Goal: Task Accomplishment & Management: Manage account settings

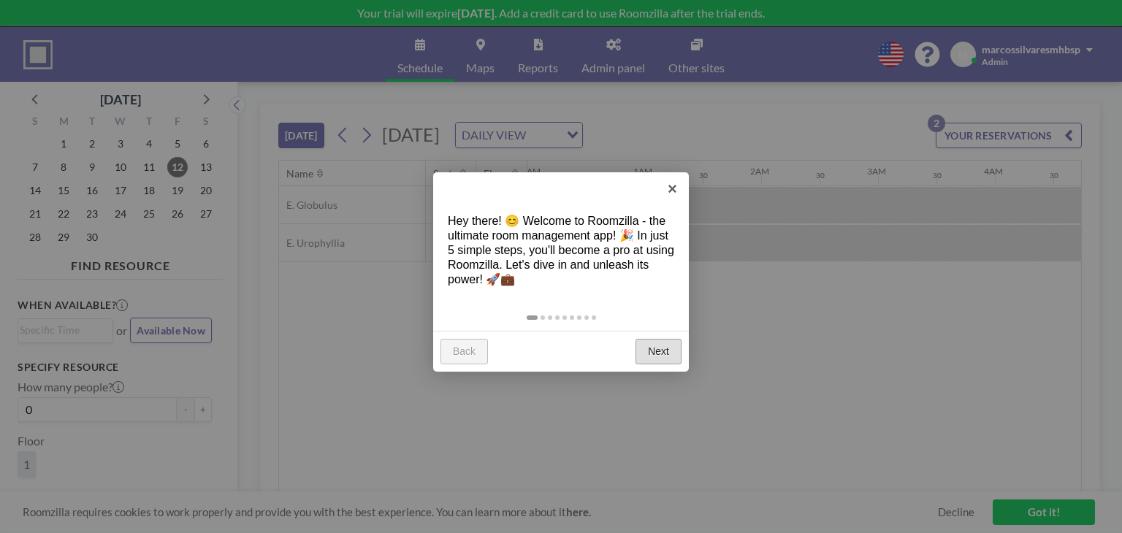
scroll to position [0, 1285]
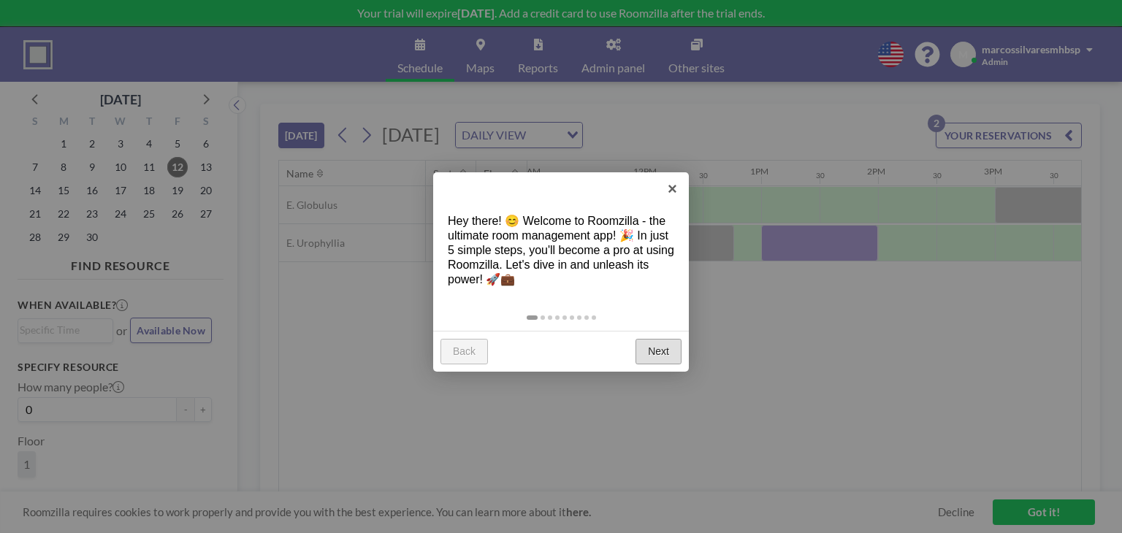
click at [662, 353] on link "Next" at bounding box center [658, 352] width 46 height 26
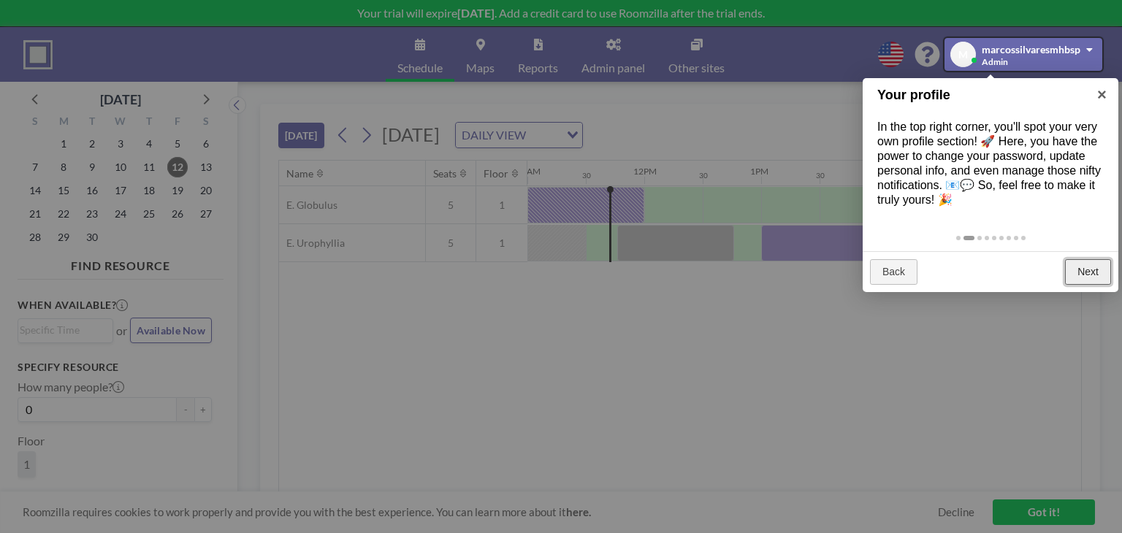
click at [1076, 261] on link "Next" at bounding box center [1088, 272] width 46 height 26
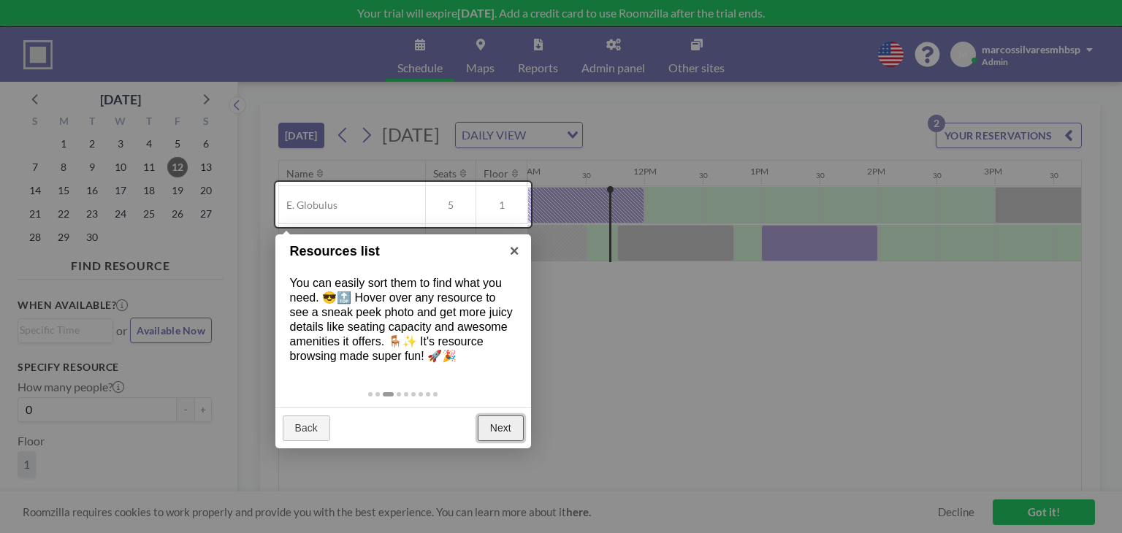
drag, startPoint x: 502, startPoint y: 427, endPoint x: 502, endPoint y: 418, distance: 8.8
click at [504, 427] on link "Next" at bounding box center [501, 429] width 46 height 26
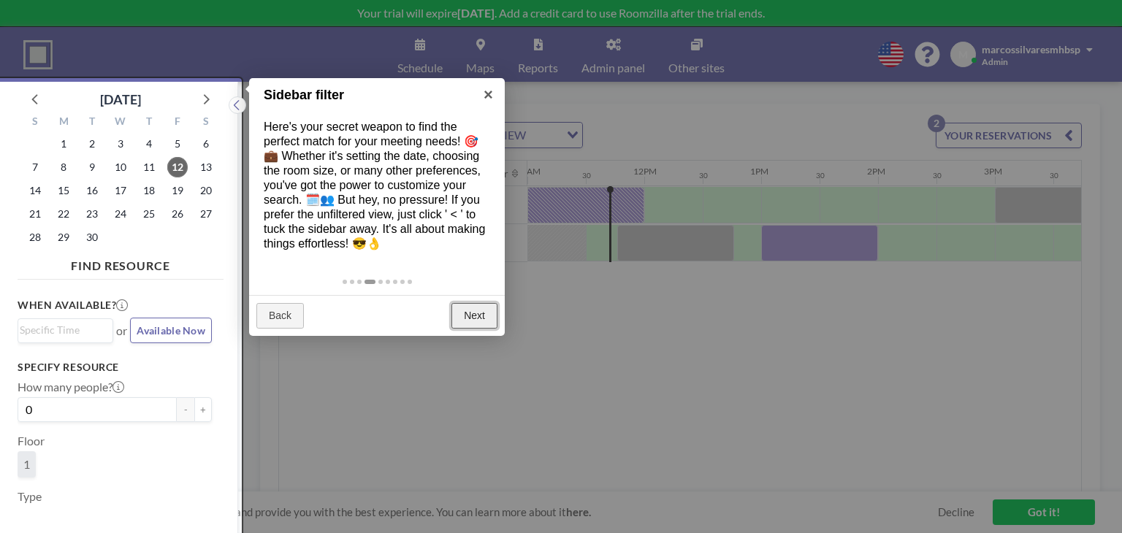
scroll to position [3, 0]
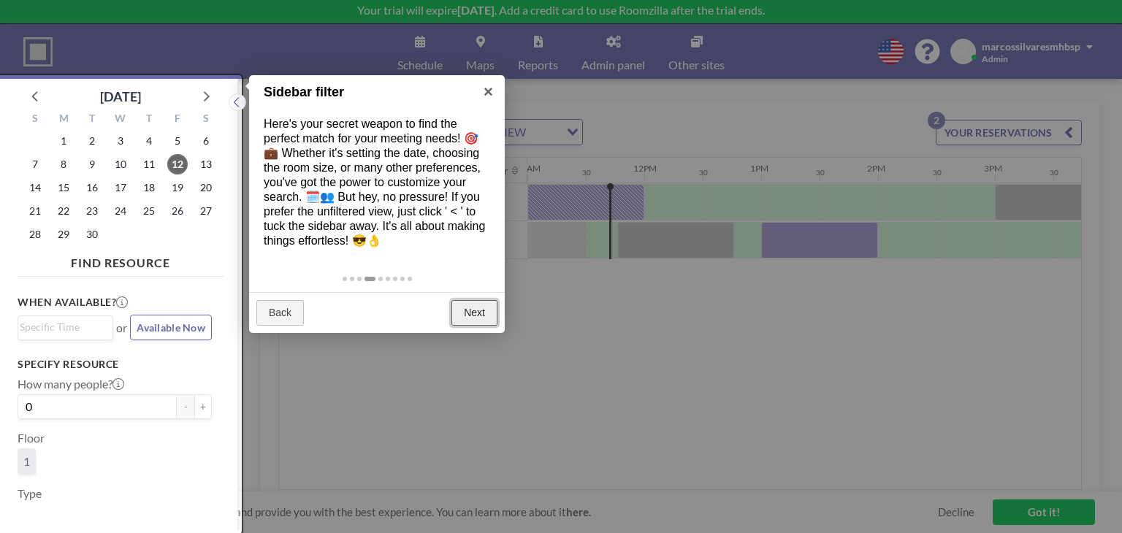
click at [478, 313] on link "Next" at bounding box center [474, 313] width 46 height 26
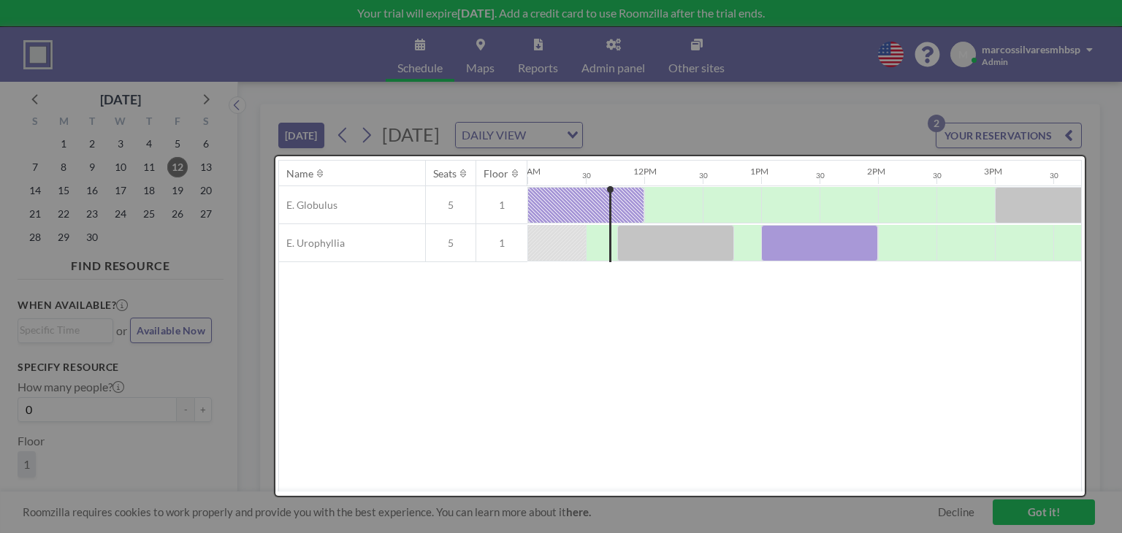
scroll to position [0, 0]
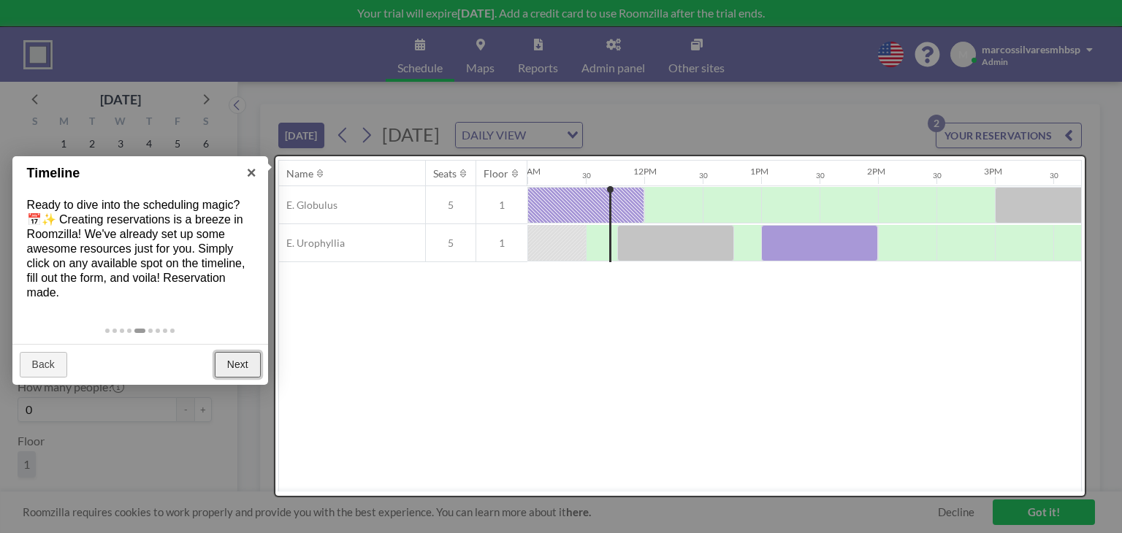
click at [252, 361] on link "Next" at bounding box center [238, 365] width 46 height 26
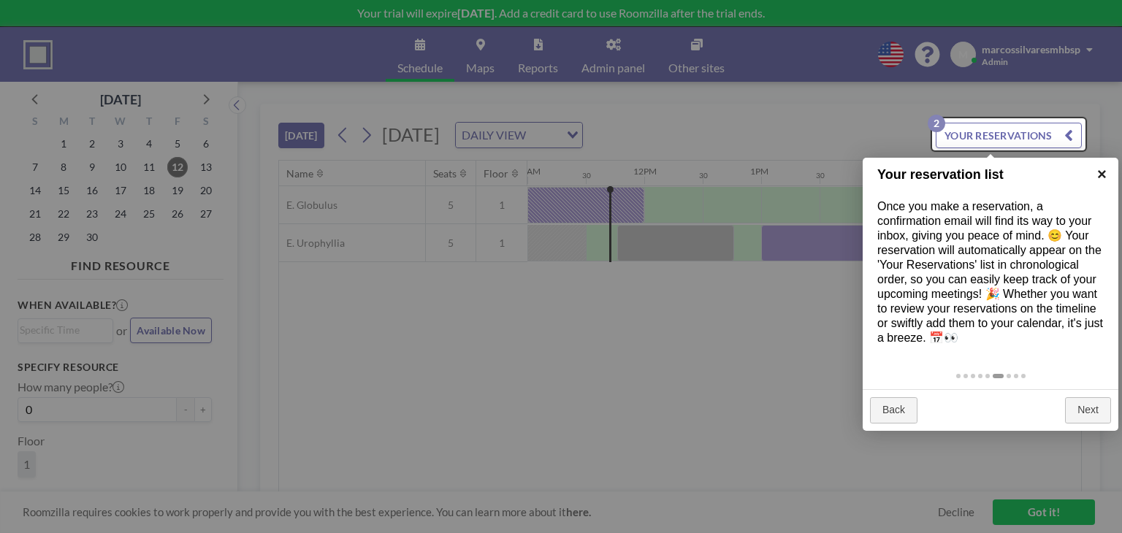
click at [1105, 175] on link "×" at bounding box center [1101, 174] width 33 height 33
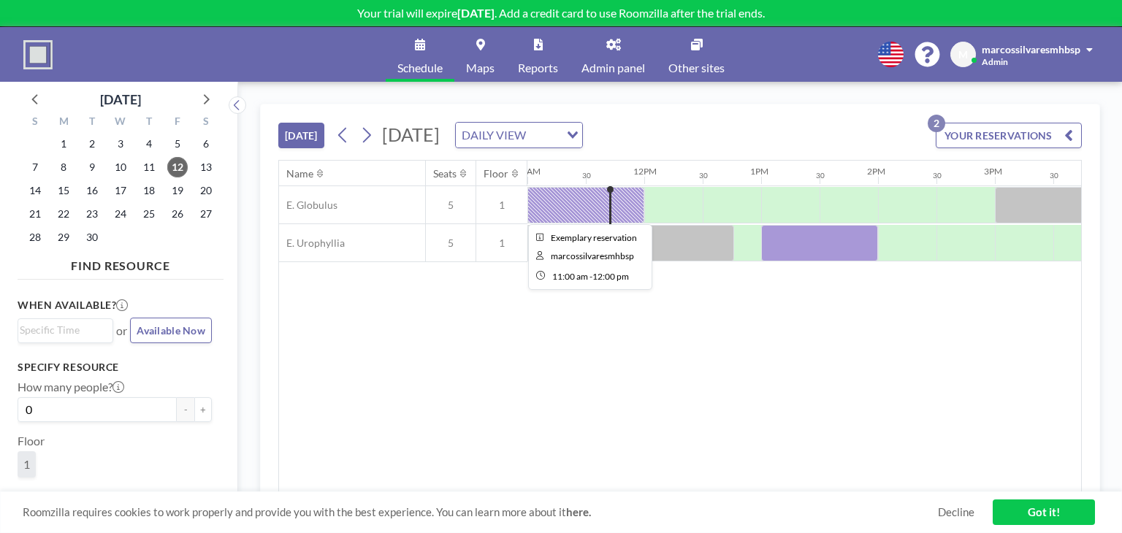
drag, startPoint x: 608, startPoint y: 188, endPoint x: 595, endPoint y: 188, distance: 13.2
click at [595, 188] on div "E. Globulus 5 1 E. Urophyllia 5 1" at bounding box center [520, 224] width 3053 height 76
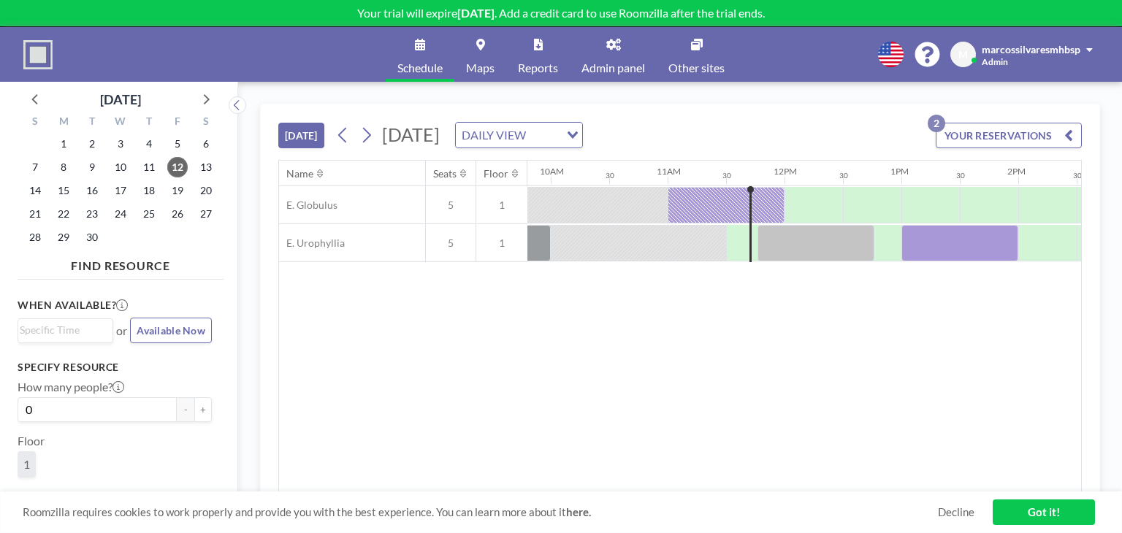
scroll to position [0, 1186]
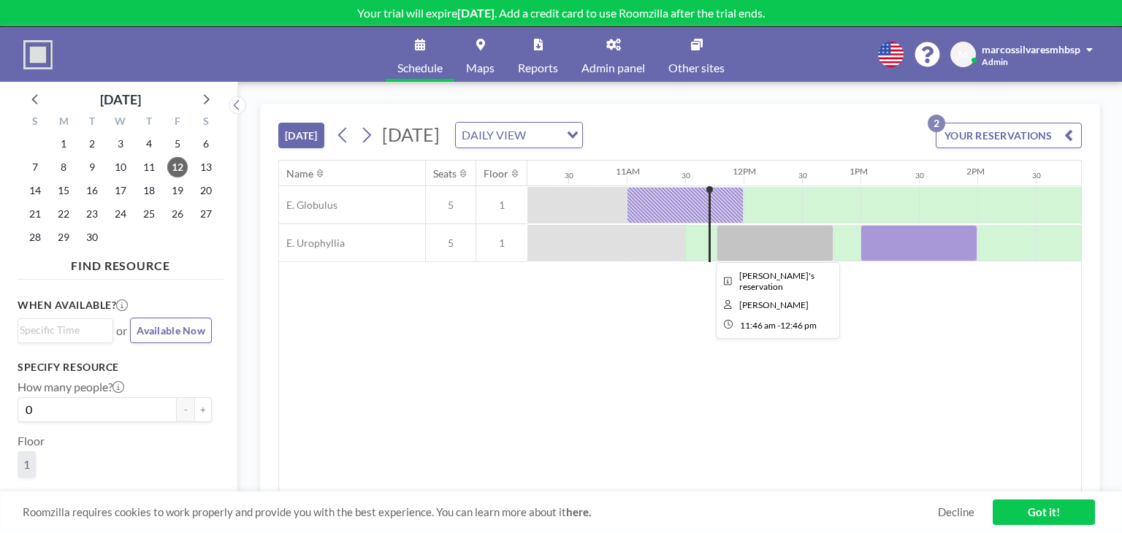
click at [798, 246] on div at bounding box center [774, 243] width 117 height 37
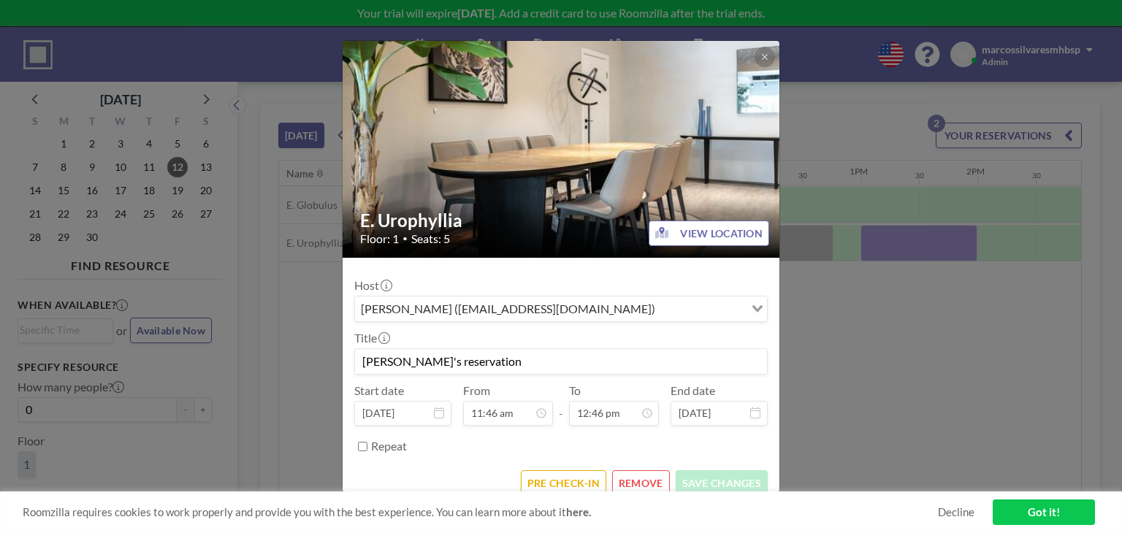
click at [798, 246] on div "E. Urophyllia Floor: 1 • Seats: 5 VIEW LOCATION Host Marcos Silvares (marcosent…" at bounding box center [561, 266] width 1122 height 533
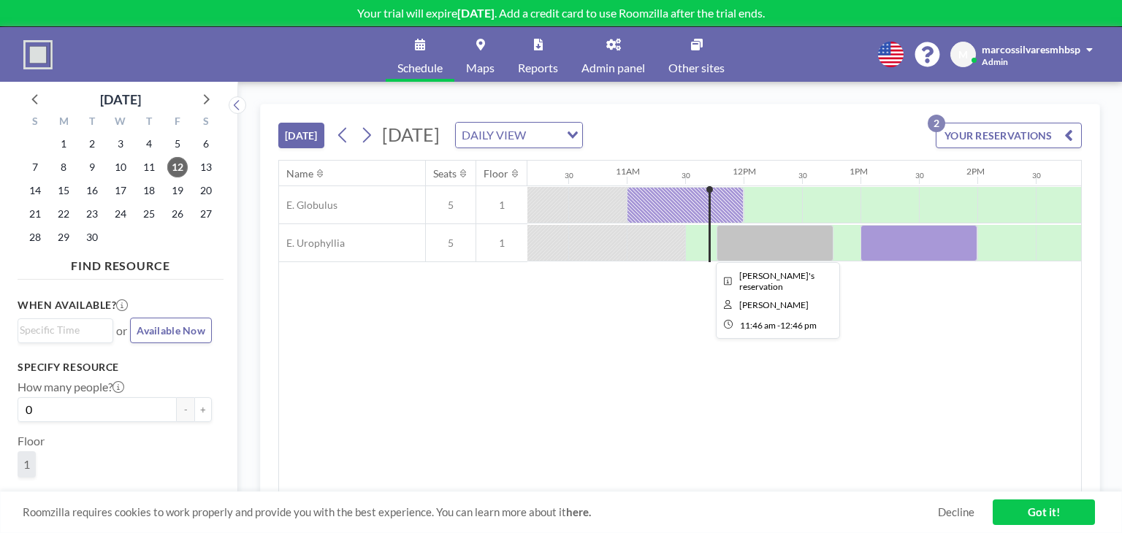
click at [798, 246] on div at bounding box center [774, 243] width 117 height 37
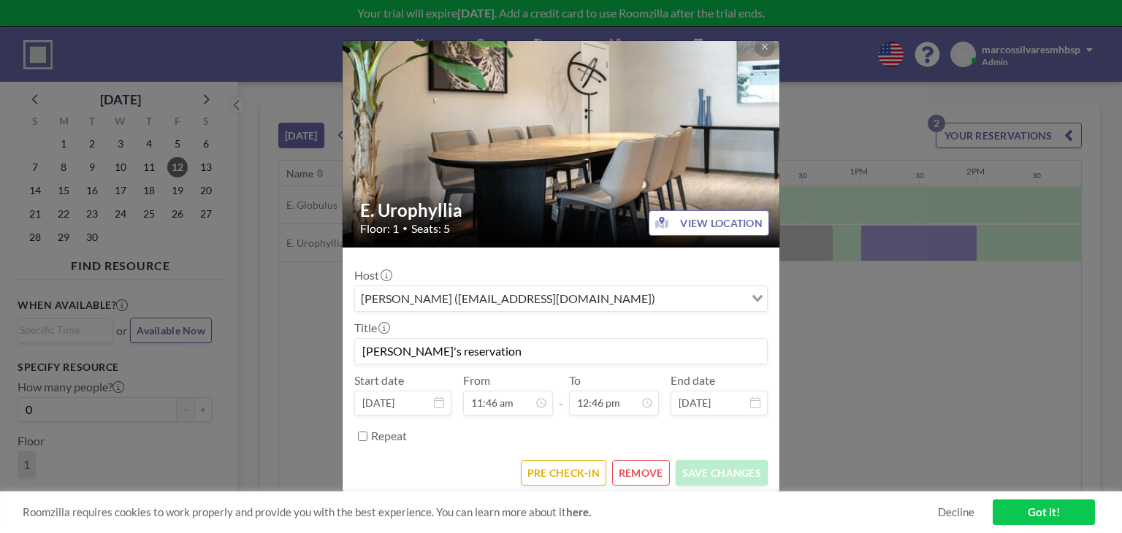
scroll to position [13, 0]
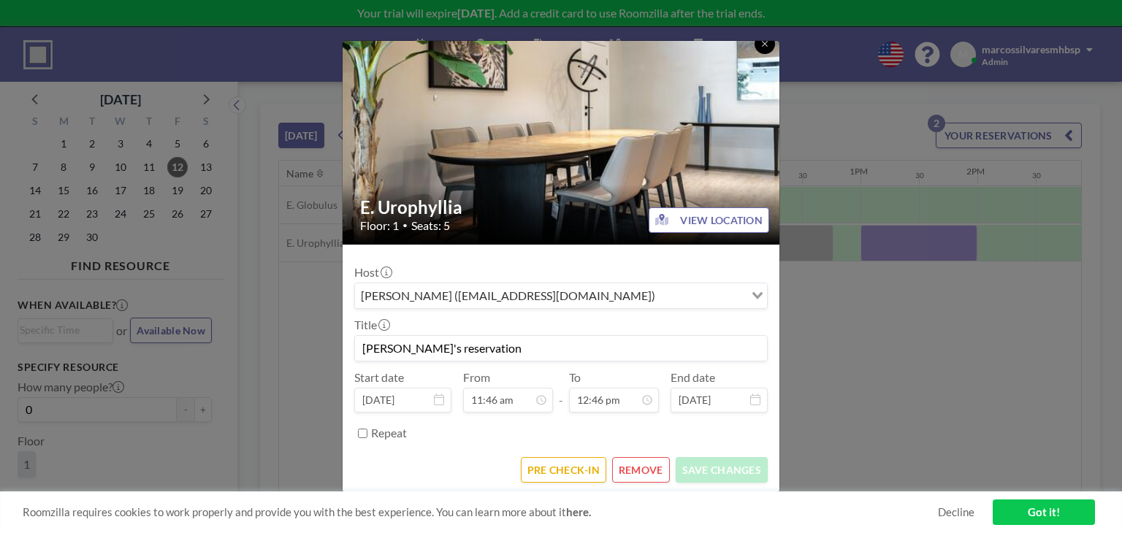
click at [767, 50] on button at bounding box center [764, 44] width 20 height 20
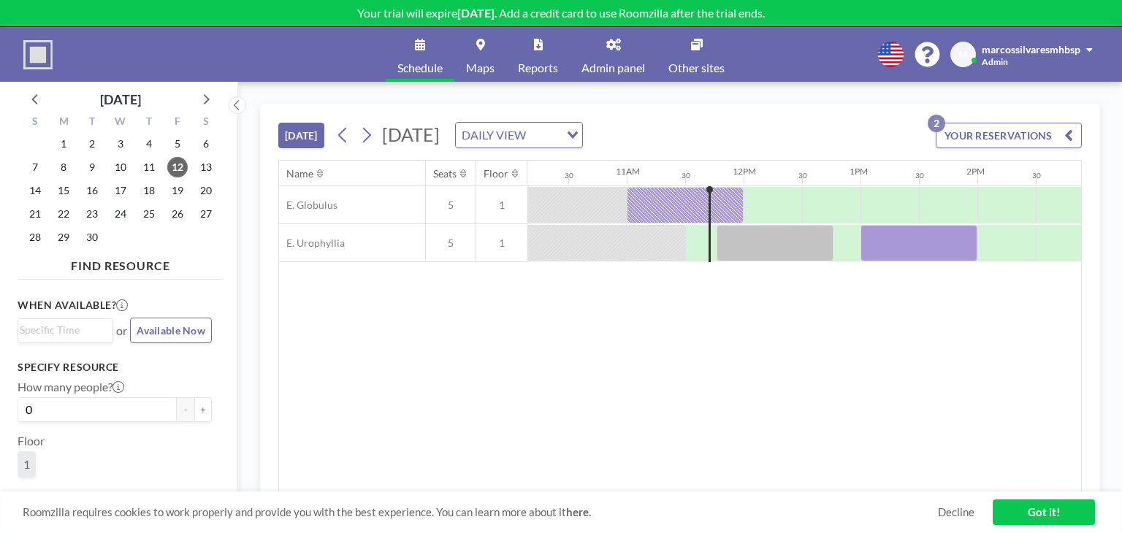
click at [964, 134] on button "YOUR RESERVATIONS 2" at bounding box center [1009, 136] width 146 height 26
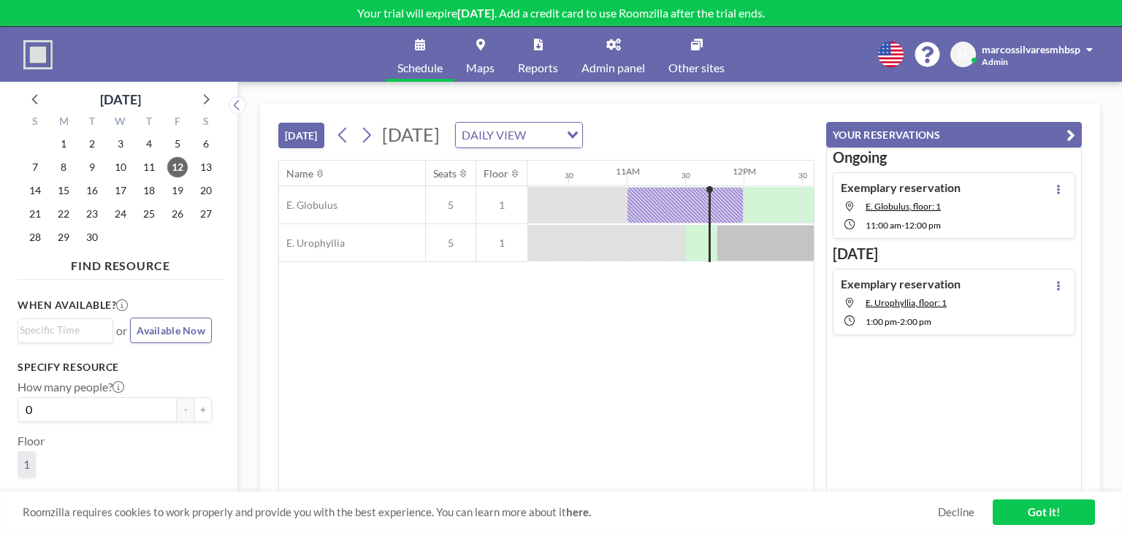
click at [1031, 134] on button "YOUR RESERVATIONS" at bounding box center [954, 135] width 256 height 26
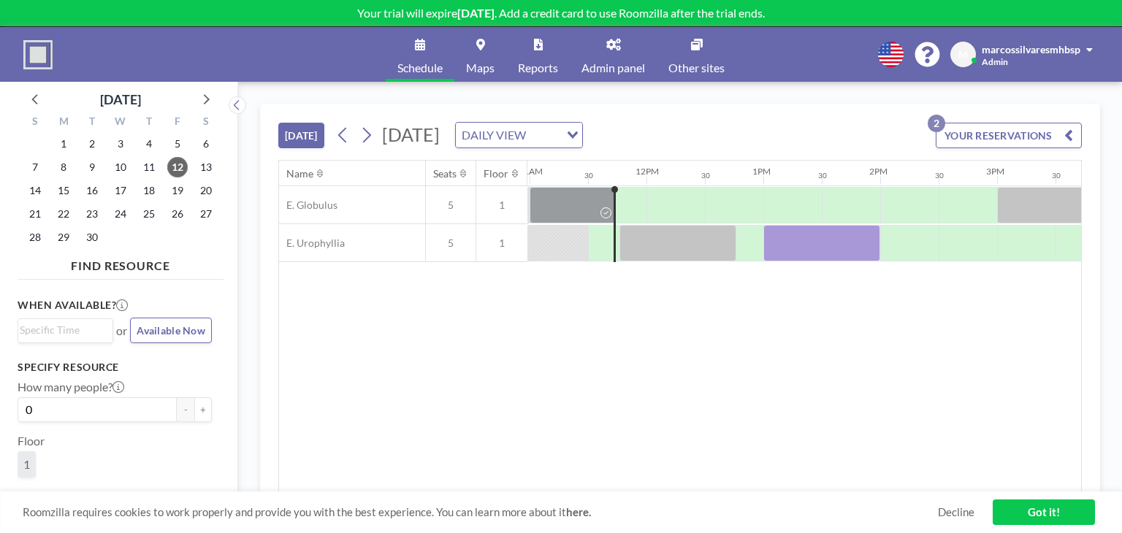
scroll to position [0, 1285]
click at [684, 242] on div at bounding box center [675, 243] width 117 height 37
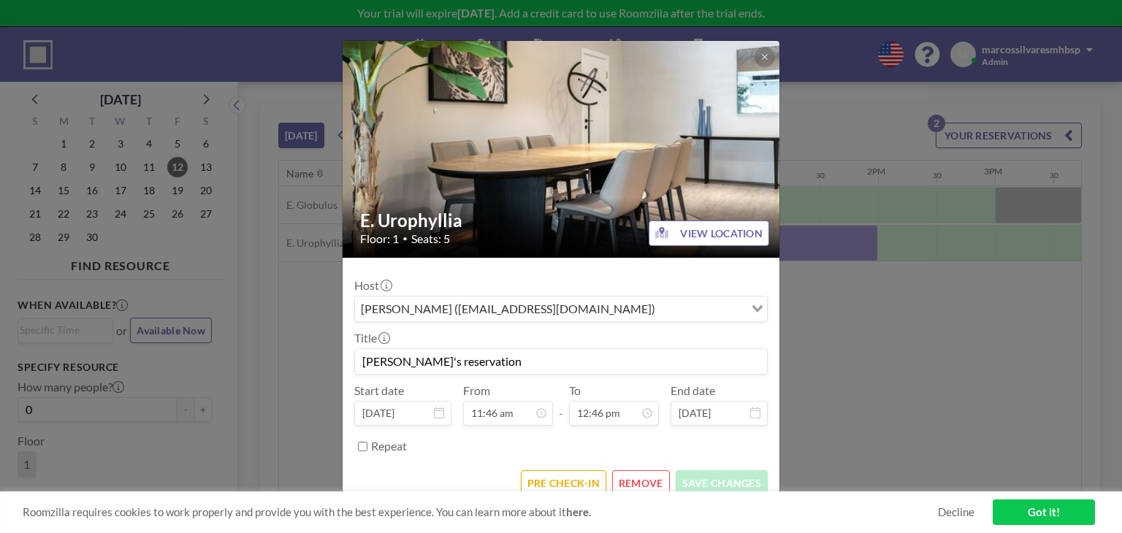
click at [633, 481] on button "REMOVE" at bounding box center [641, 483] width 58 height 26
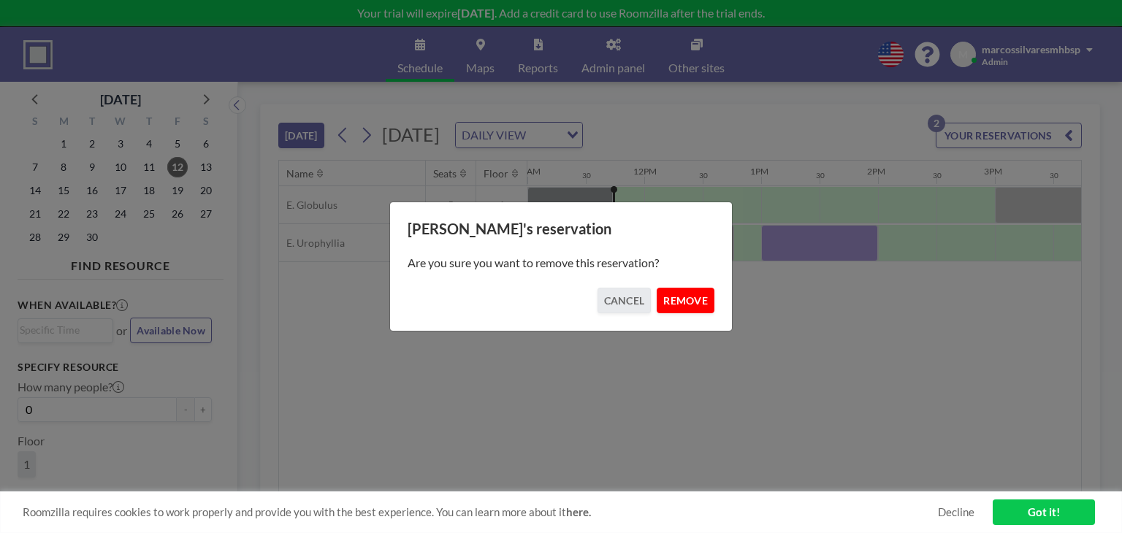
click at [672, 305] on button "REMOVE" at bounding box center [686, 301] width 58 height 26
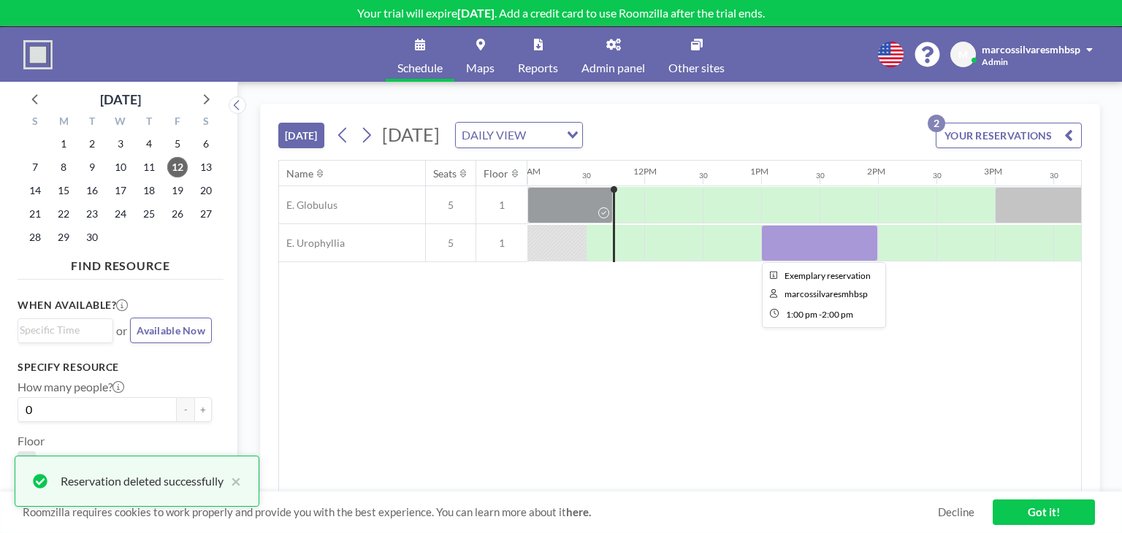
click at [803, 248] on div at bounding box center [819, 243] width 117 height 37
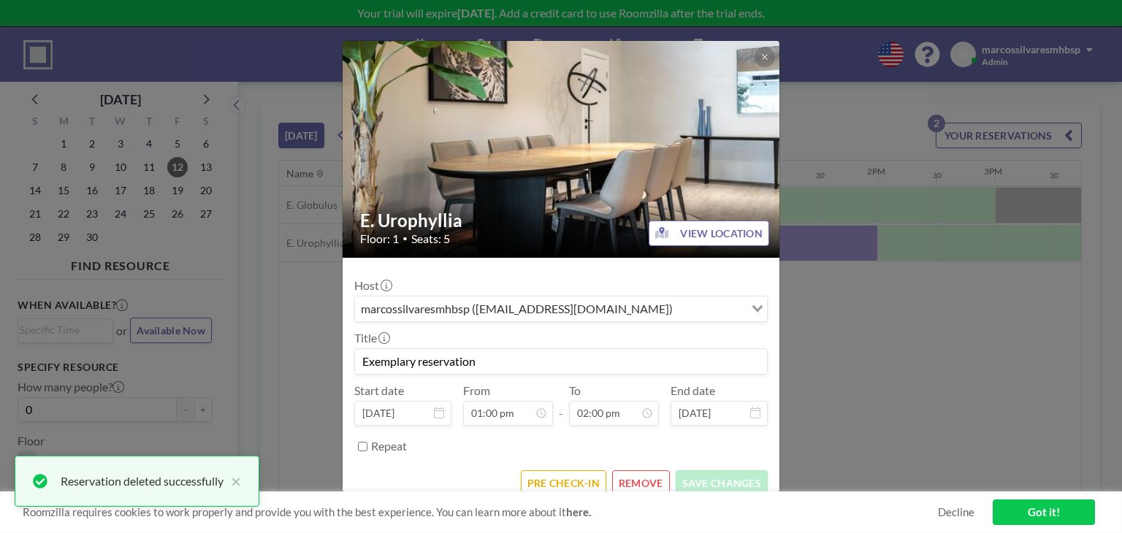
click at [647, 483] on button "REMOVE" at bounding box center [641, 483] width 58 height 26
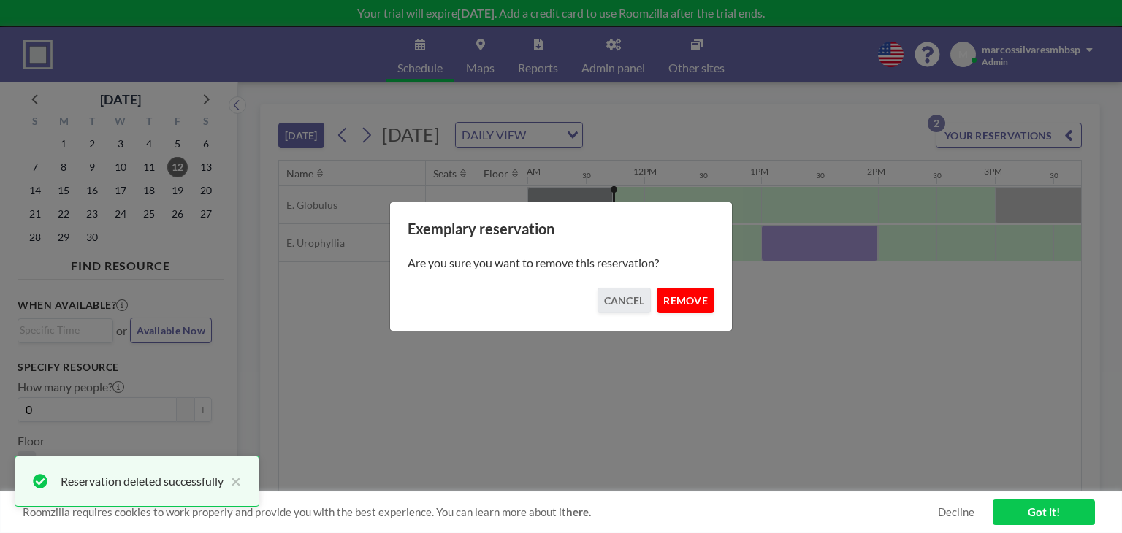
click at [694, 292] on button "REMOVE" at bounding box center [686, 301] width 58 height 26
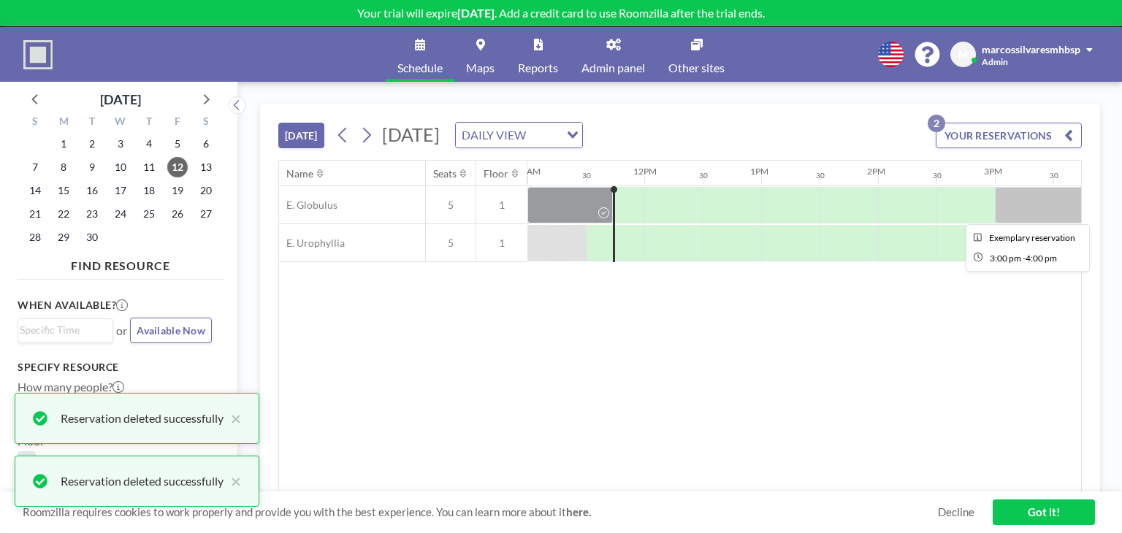
click at [1033, 204] on div at bounding box center [1053, 205] width 117 height 37
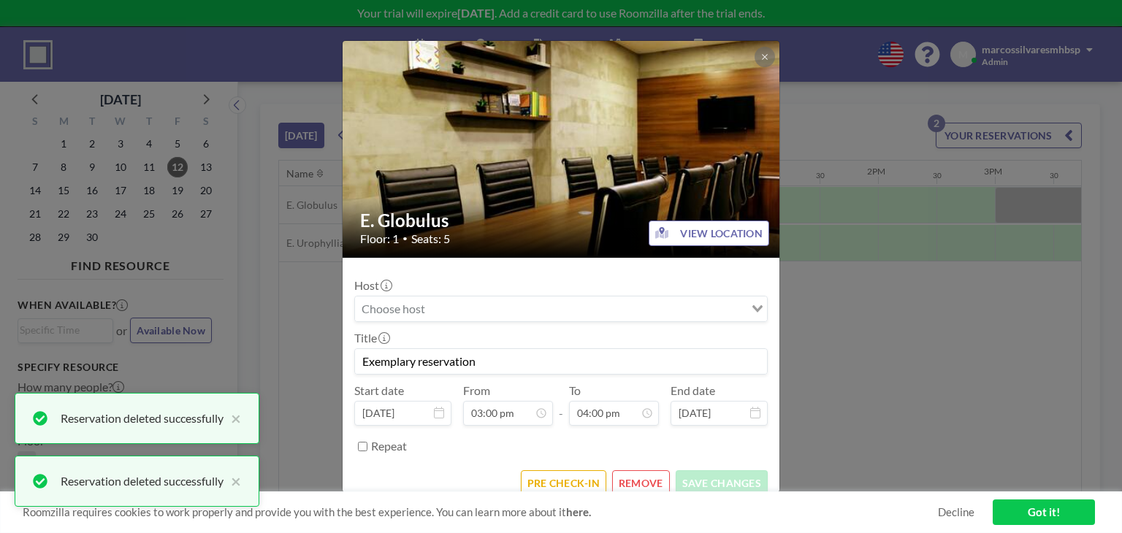
click at [640, 482] on button "REMOVE" at bounding box center [641, 483] width 58 height 26
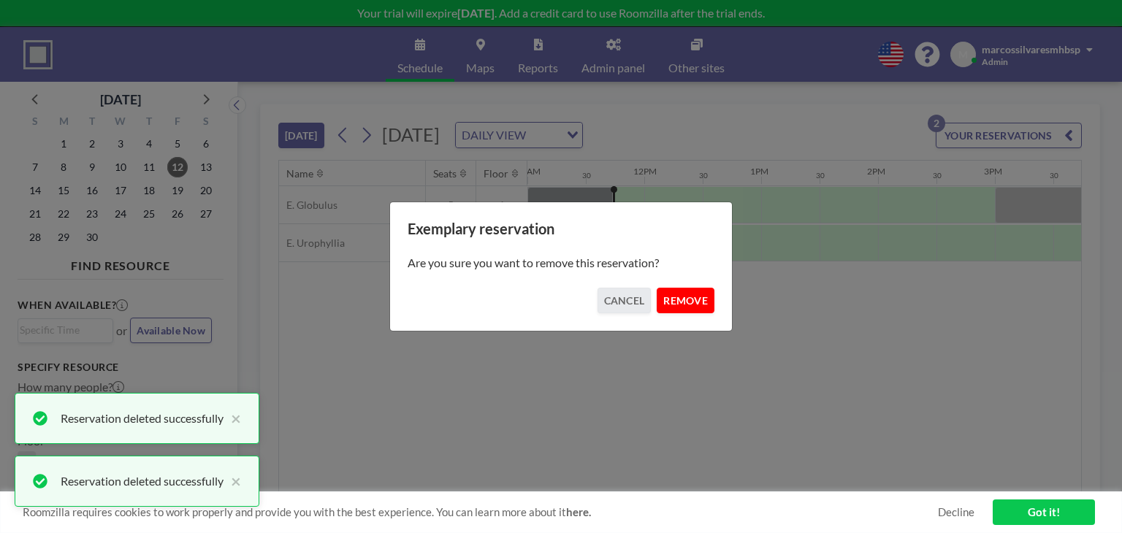
click at [696, 305] on button "REMOVE" at bounding box center [686, 301] width 58 height 26
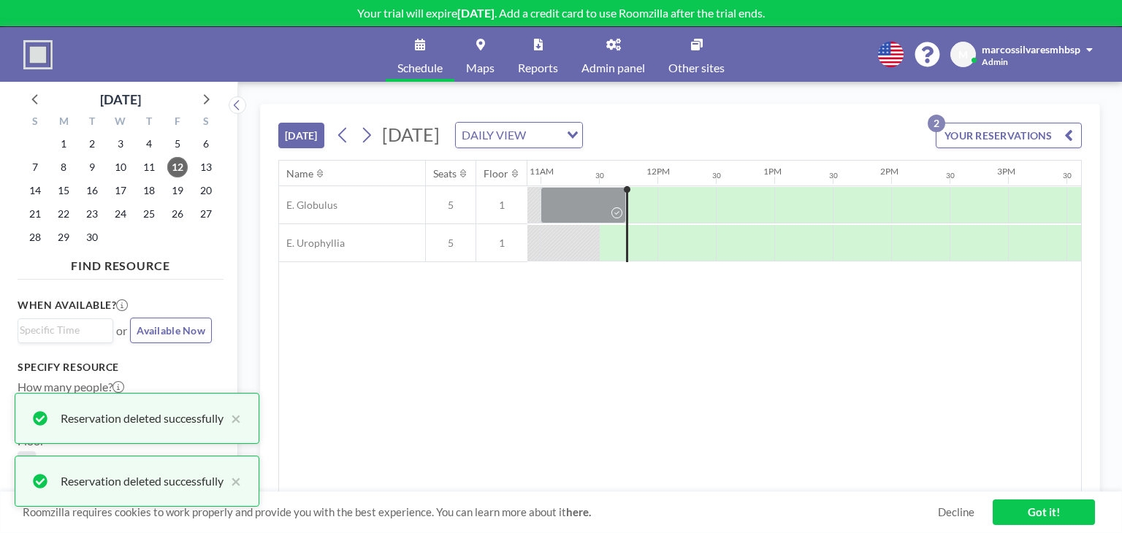
scroll to position [0, 1256]
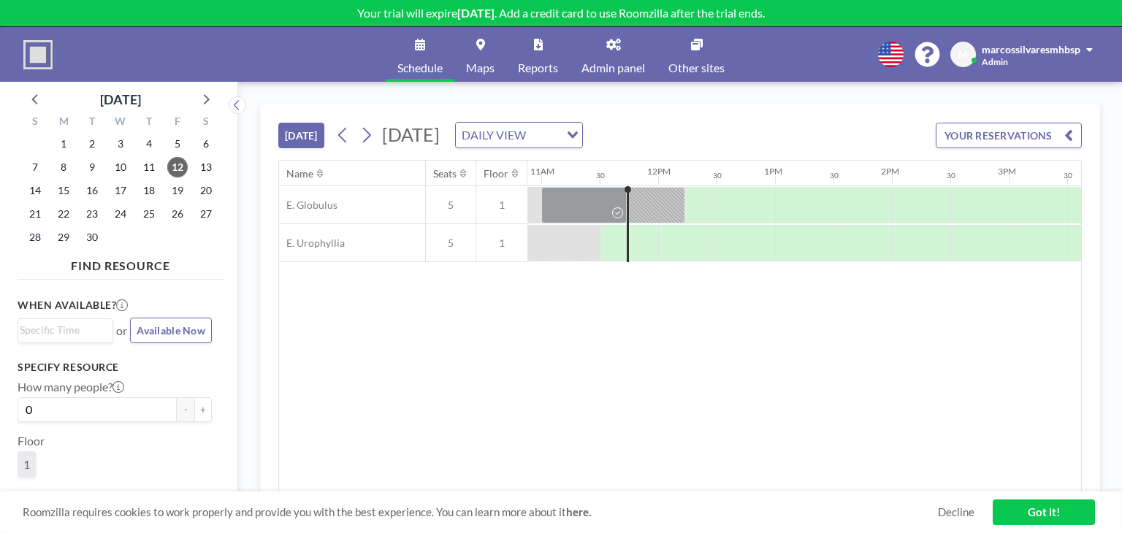
scroll to position [0, 1285]
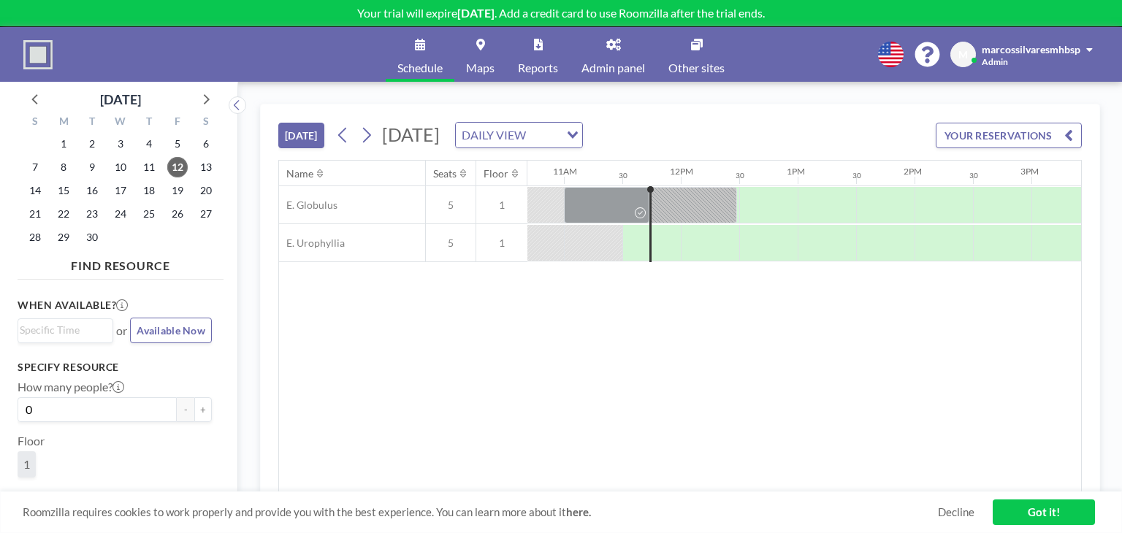
scroll to position [0, 1285]
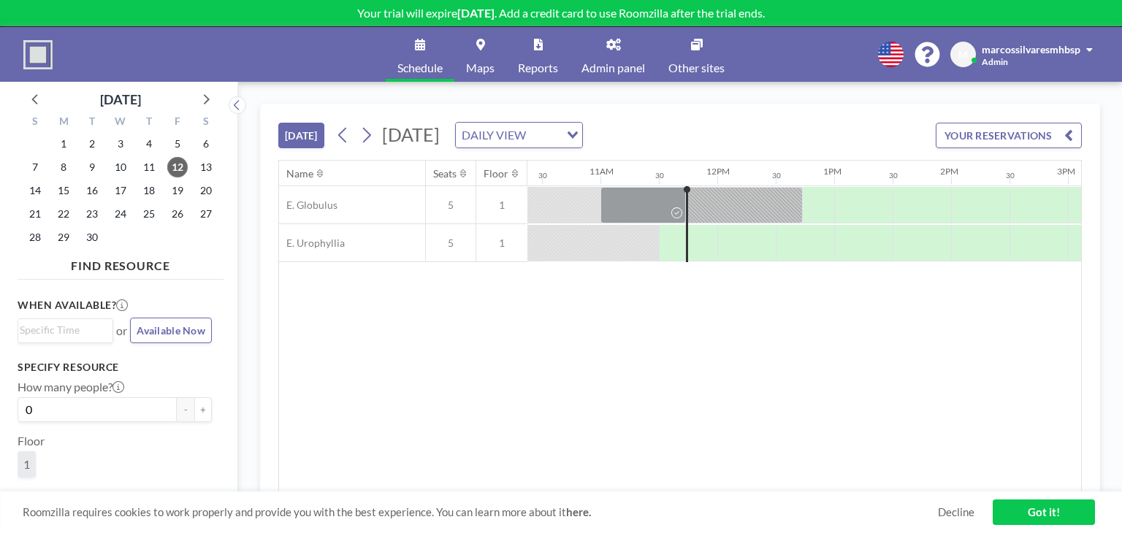
scroll to position [0, 1285]
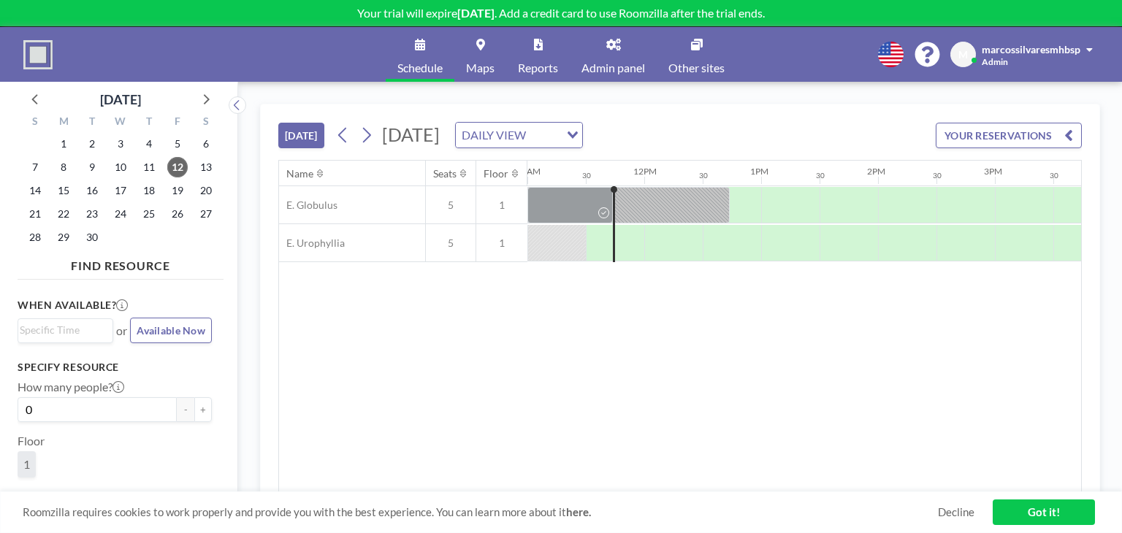
click at [559, 131] on div "DAILY VIEW" at bounding box center [508, 134] width 104 height 22
click at [675, 186] on li "WEEKLY VIEW" at bounding box center [681, 181] width 125 height 21
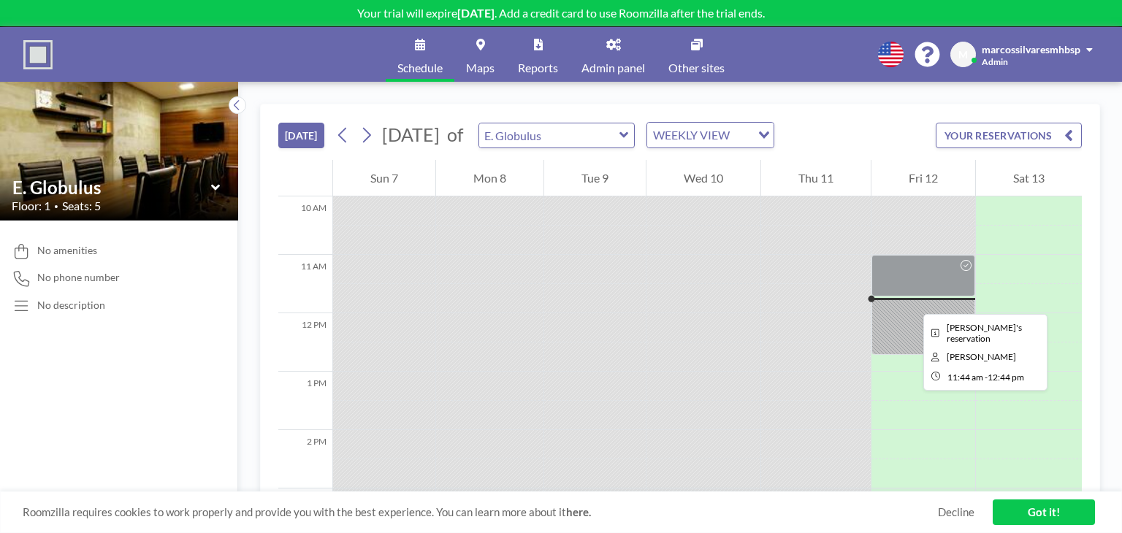
scroll to position [570, 0]
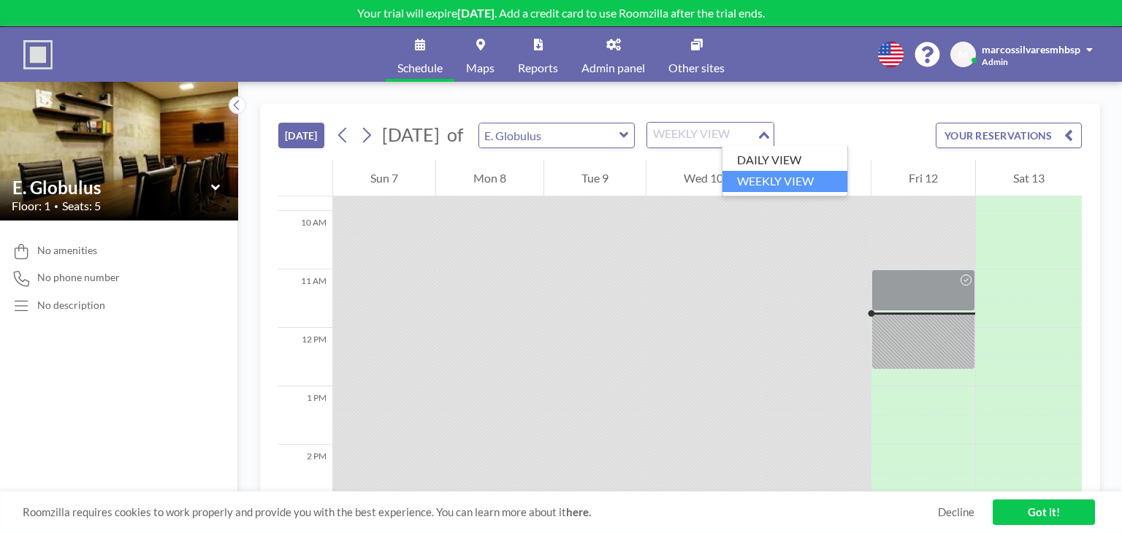
click at [757, 142] on div "WEEKLY VIEW" at bounding box center [702, 134] width 110 height 22
click at [772, 163] on li "DAILY VIEW" at bounding box center [784, 160] width 125 height 21
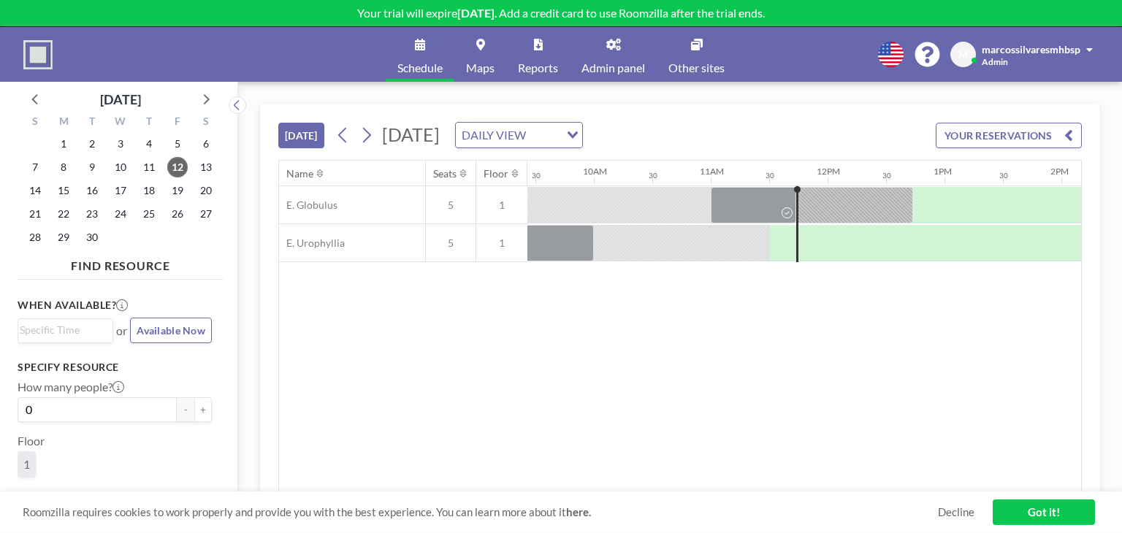
scroll to position [0, 1285]
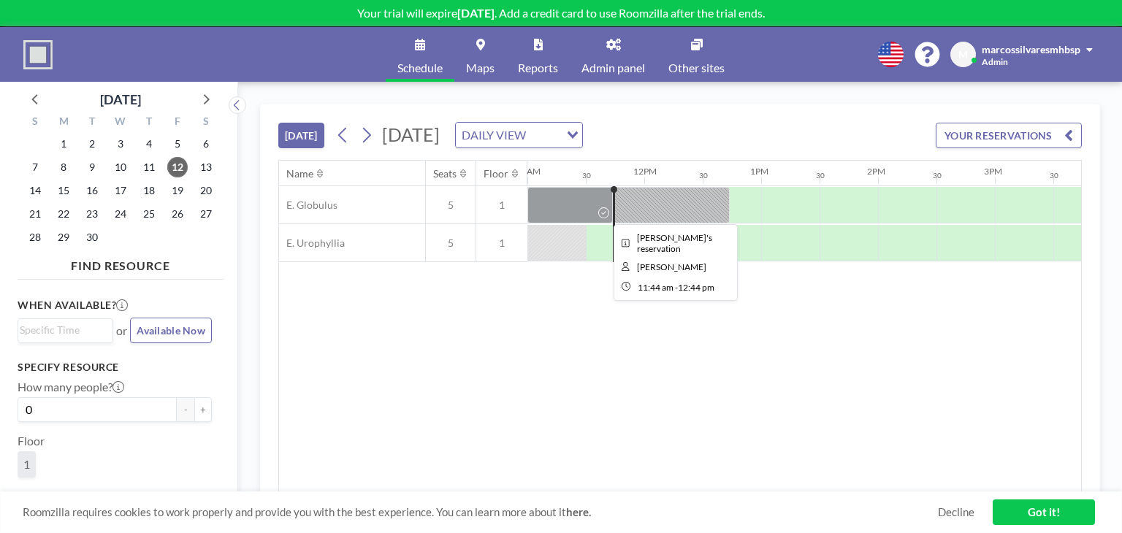
click at [684, 211] on div at bounding box center [672, 205] width 117 height 37
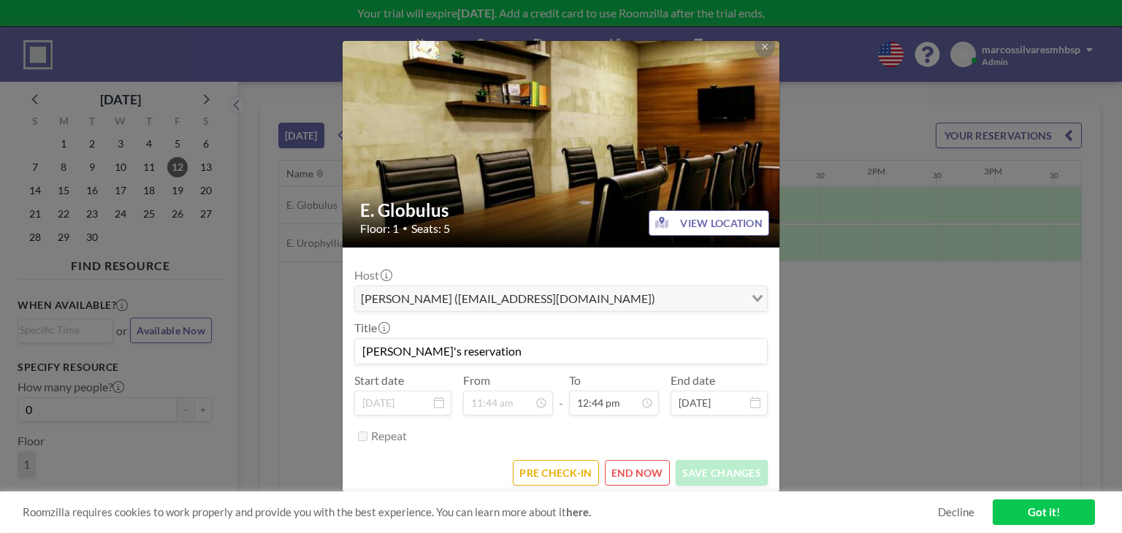
scroll to position [13, 0]
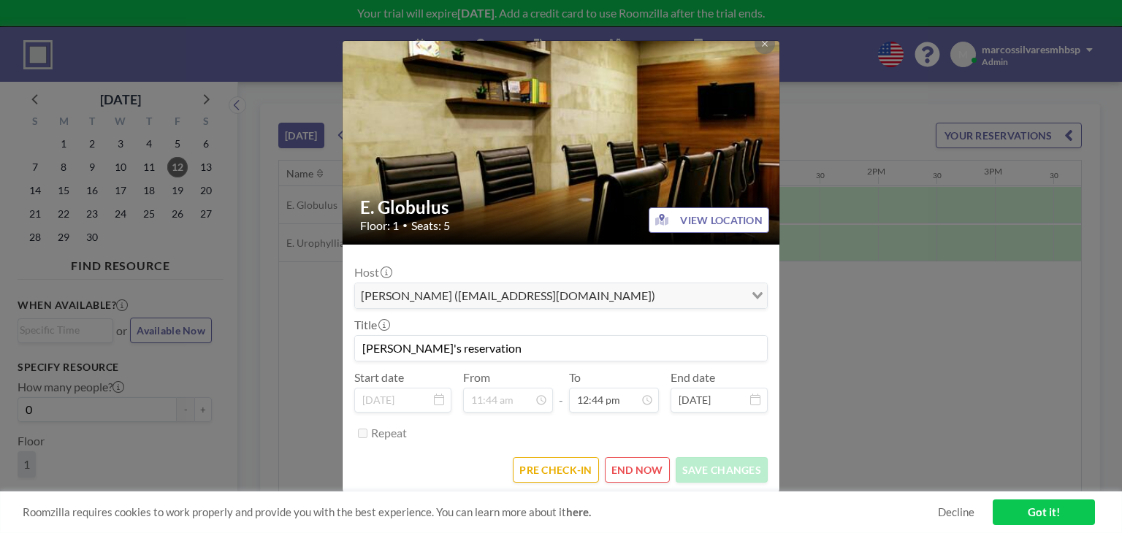
click at [1042, 515] on link "Got it!" at bounding box center [1044, 513] width 102 height 26
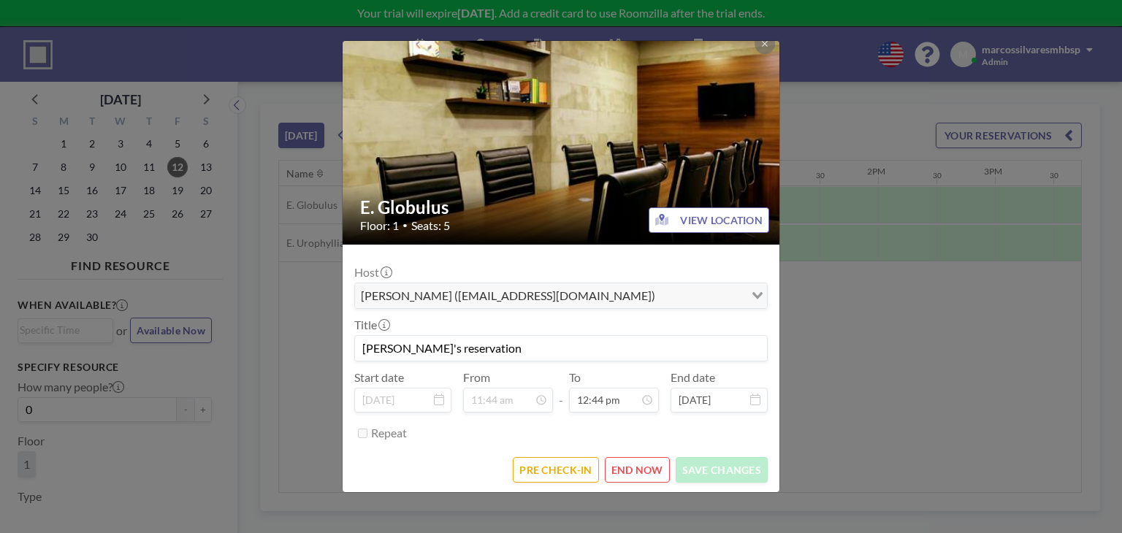
click at [1031, 328] on div "E. Globulus Floor: 1 • Seats: 5 VIEW LOCATION Host Marcos Silvares (marcosentre…" at bounding box center [561, 266] width 1122 height 533
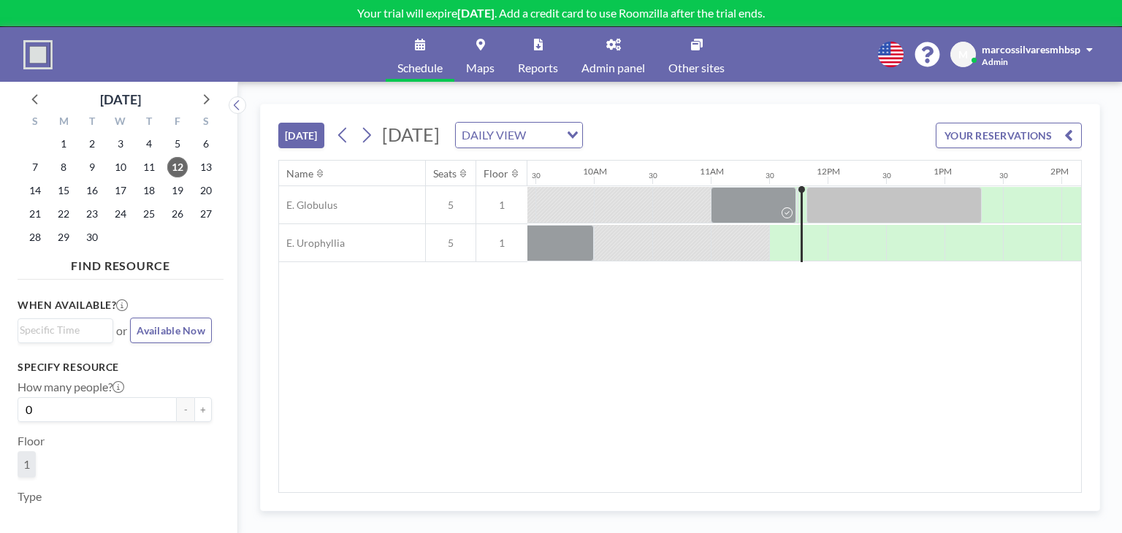
scroll to position [0, 1285]
